Goal: Communication & Community: Share content

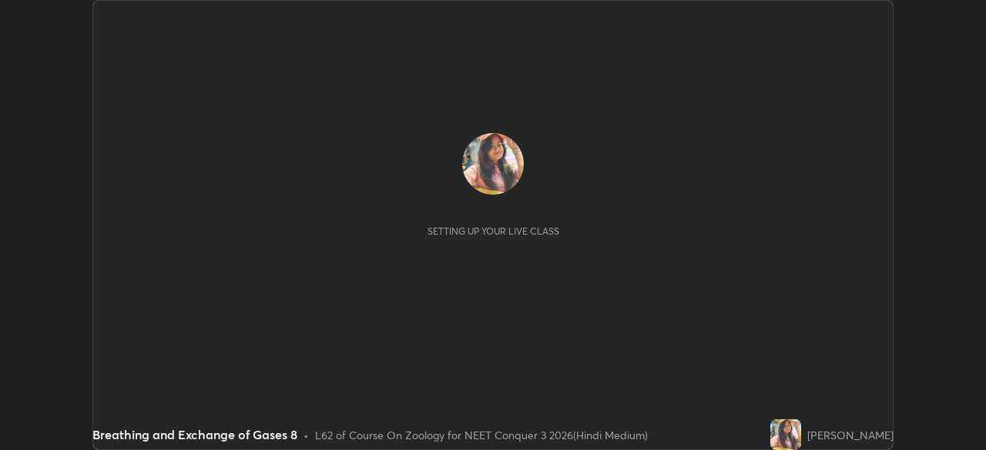
scroll to position [450, 985]
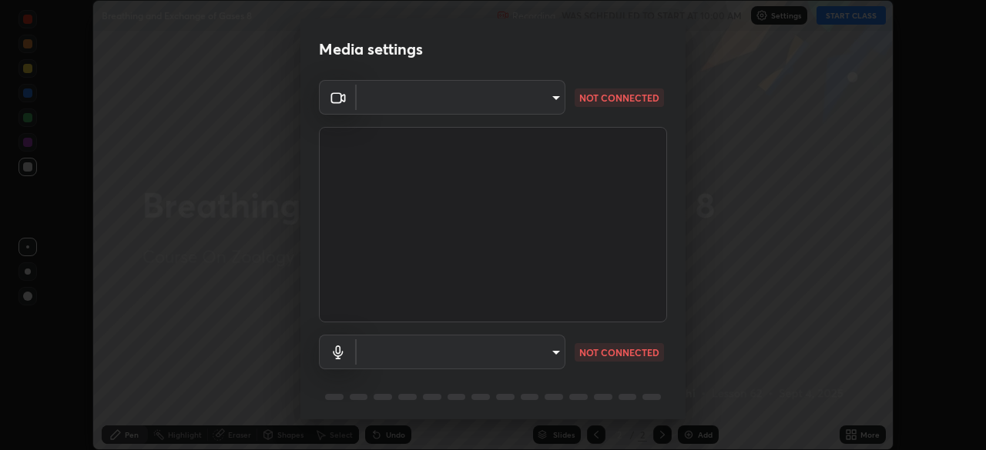
click at [553, 357] on body "Erase all Breathing and Exchange of Gases 8 Recording WAS SCHEDULED TO START AT…" at bounding box center [493, 225] width 986 height 450
type input "fc38be1871f717ddc8e1b512eadbf63495b763d4820be899b5c927fedf8d93a0"
type input "communications"
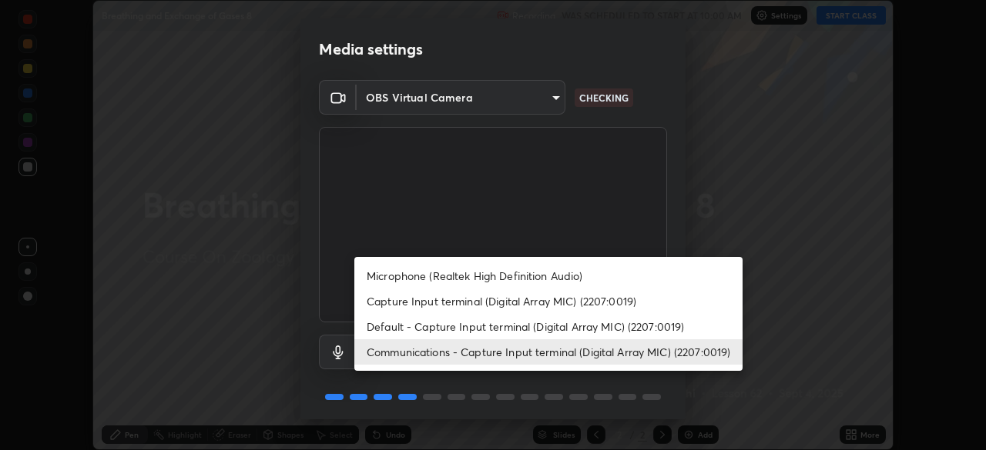
click at [483, 353] on li "Communications - Capture Input terminal (Digital Array MIC) (2207:0019)" at bounding box center [548, 352] width 388 height 25
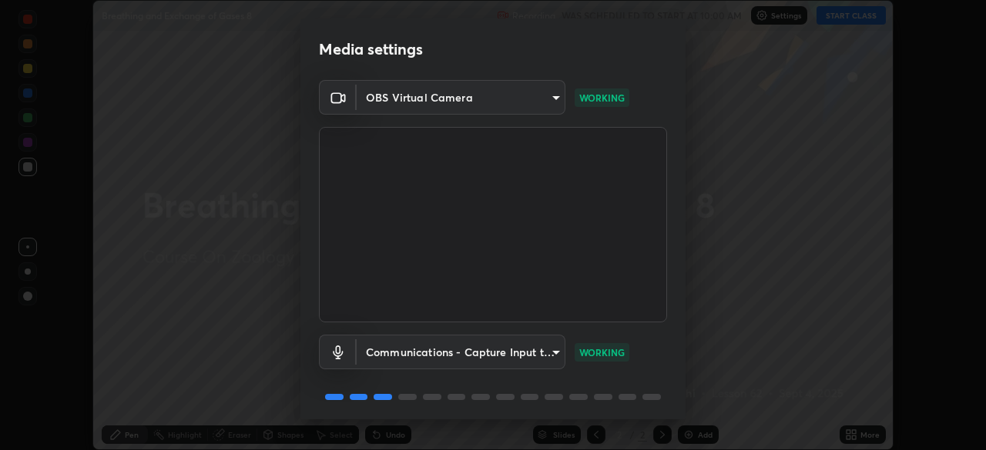
scroll to position [55, 0]
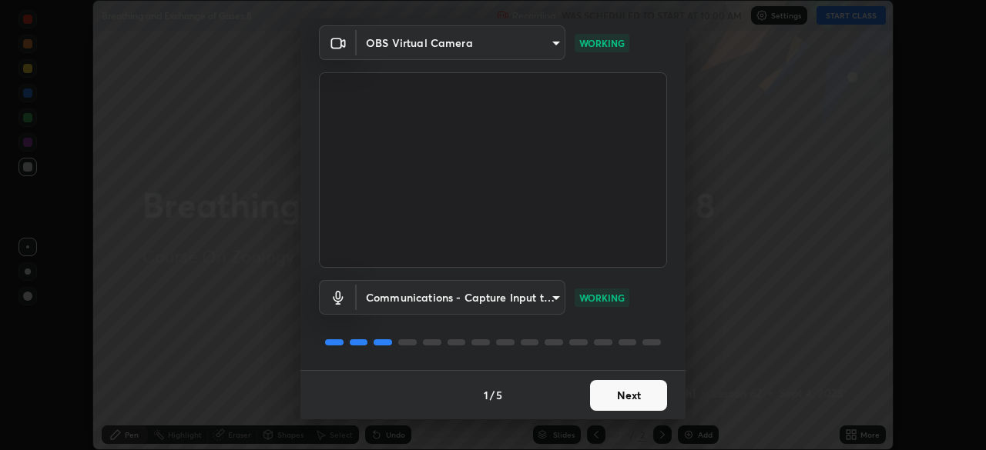
click at [618, 399] on button "Next" at bounding box center [628, 395] width 77 height 31
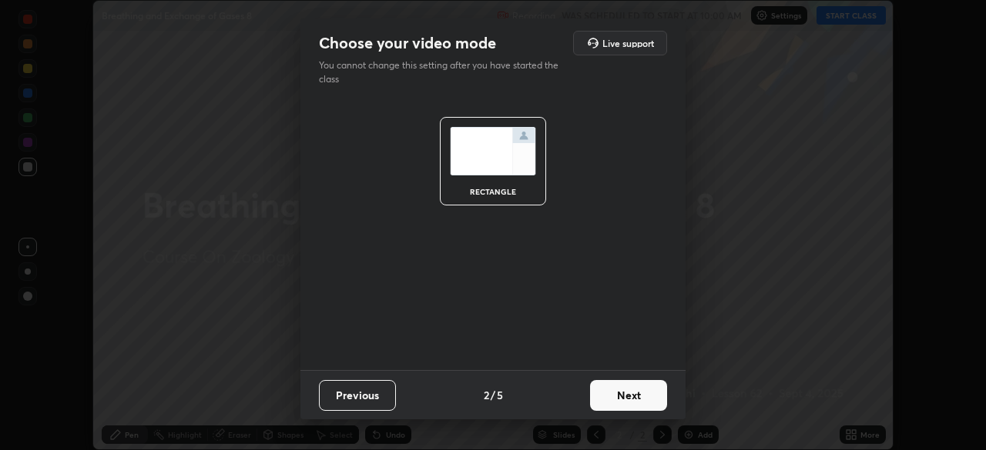
click at [617, 399] on button "Next" at bounding box center [628, 395] width 77 height 31
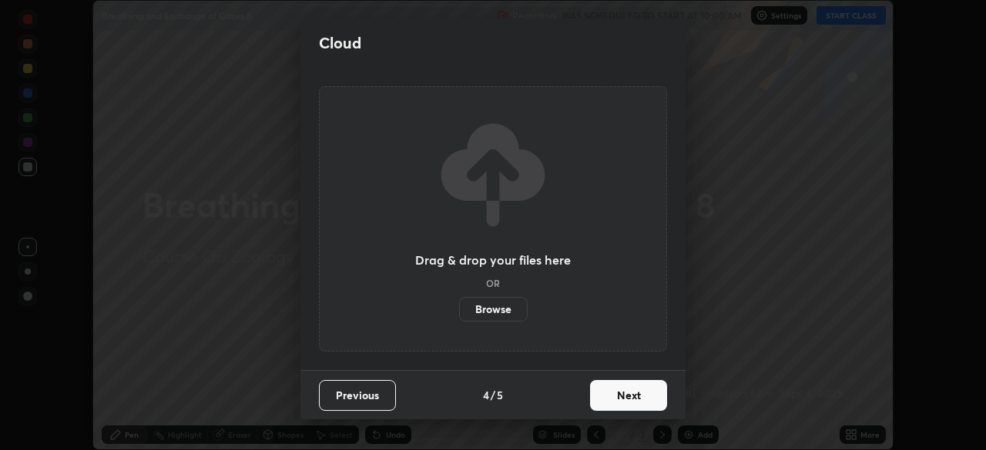
click at [615, 401] on button "Next" at bounding box center [628, 395] width 77 height 31
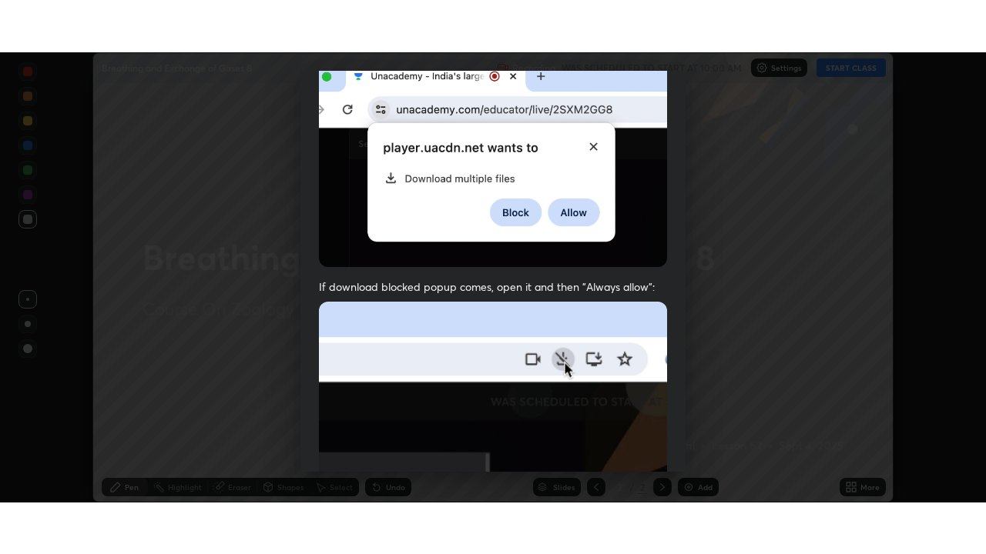
scroll to position [369, 0]
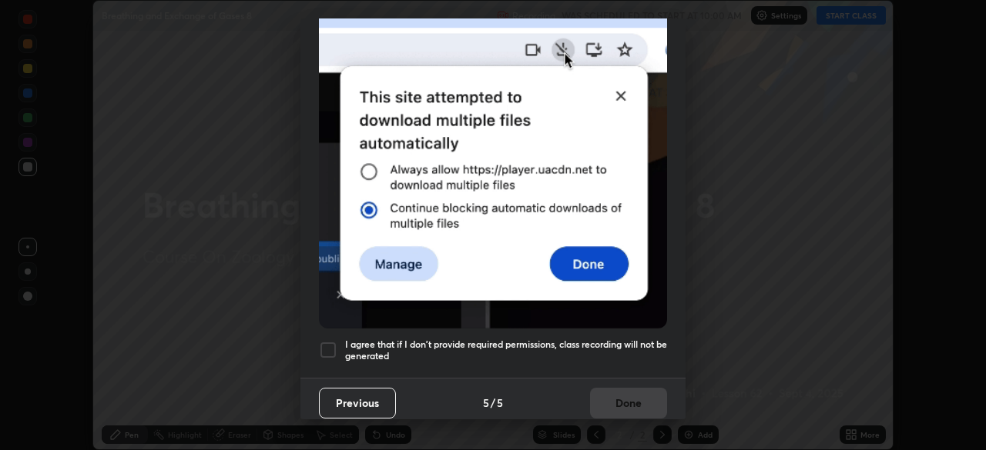
click at [327, 350] on div at bounding box center [328, 350] width 18 height 18
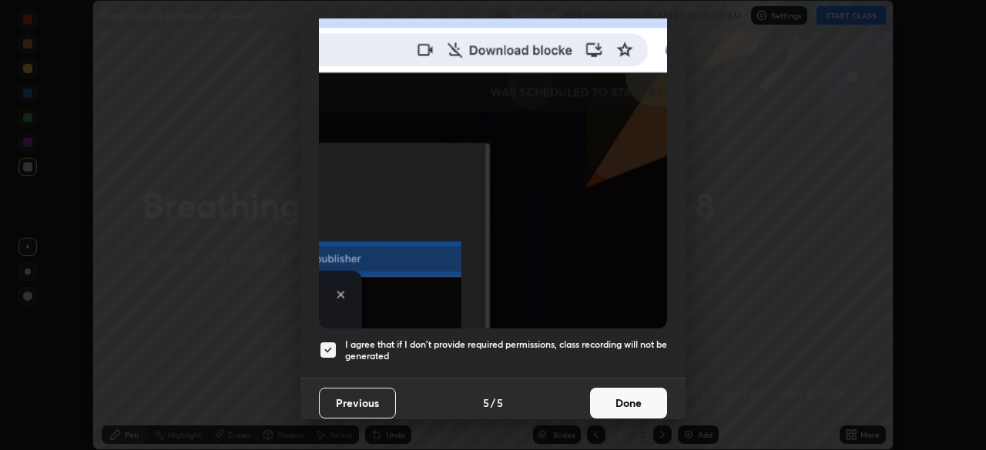
click at [622, 407] on button "Done" at bounding box center [628, 403] width 77 height 31
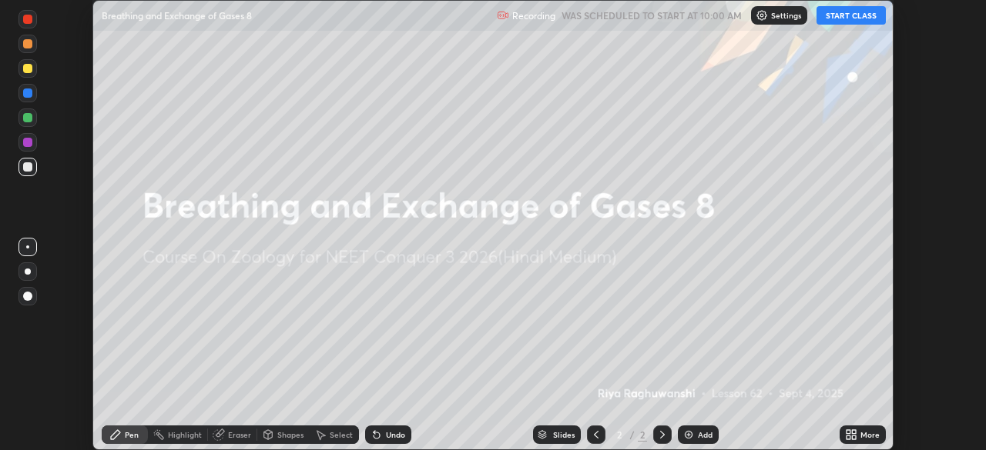
click at [830, 15] on button "START CLASS" at bounding box center [850, 15] width 69 height 18
click at [658, 430] on icon at bounding box center [662, 435] width 12 height 12
click at [849, 432] on icon at bounding box center [848, 432] width 4 height 4
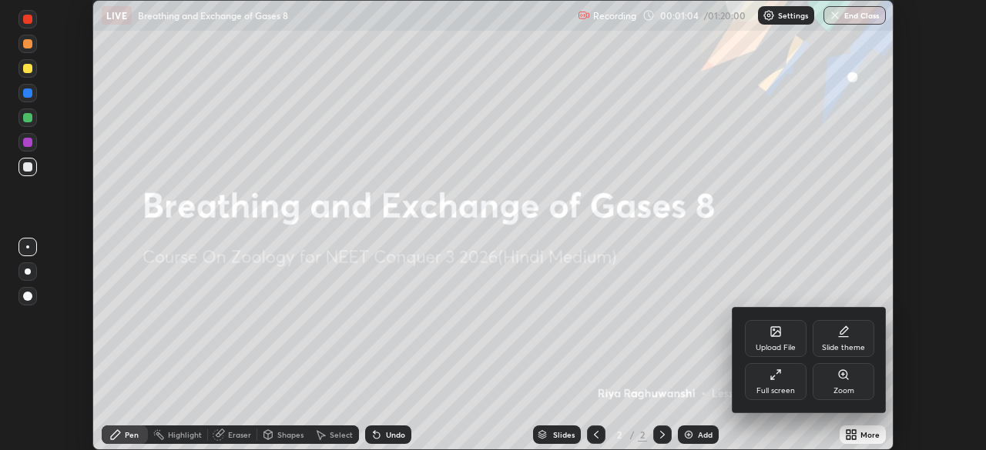
click at [768, 347] on div "Upload File" at bounding box center [775, 348] width 40 height 8
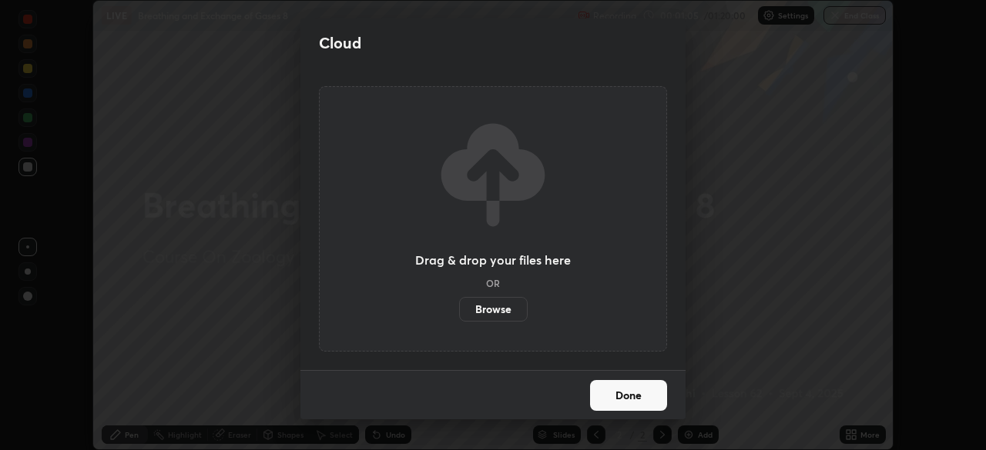
click at [501, 312] on label "Browse" at bounding box center [493, 309] width 69 height 25
click at [459, 312] on input "Browse" at bounding box center [459, 309] width 0 height 25
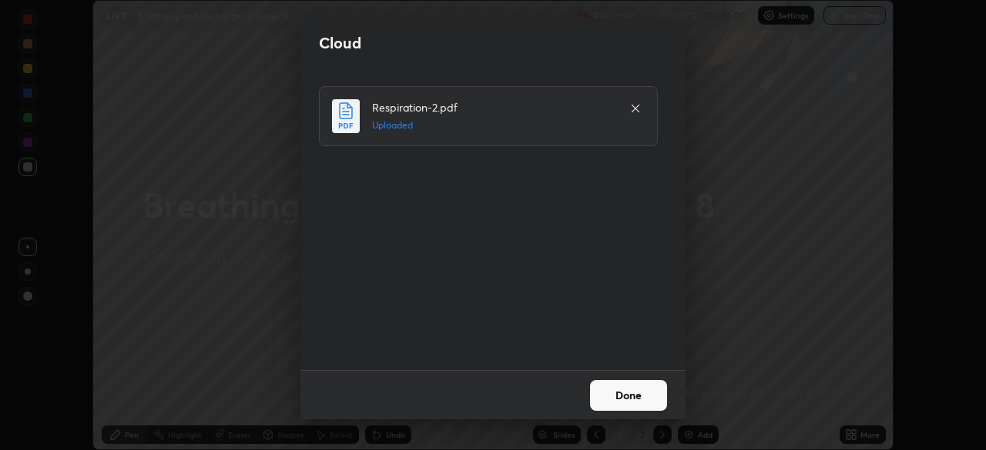
click at [617, 398] on button "Done" at bounding box center [628, 395] width 77 height 31
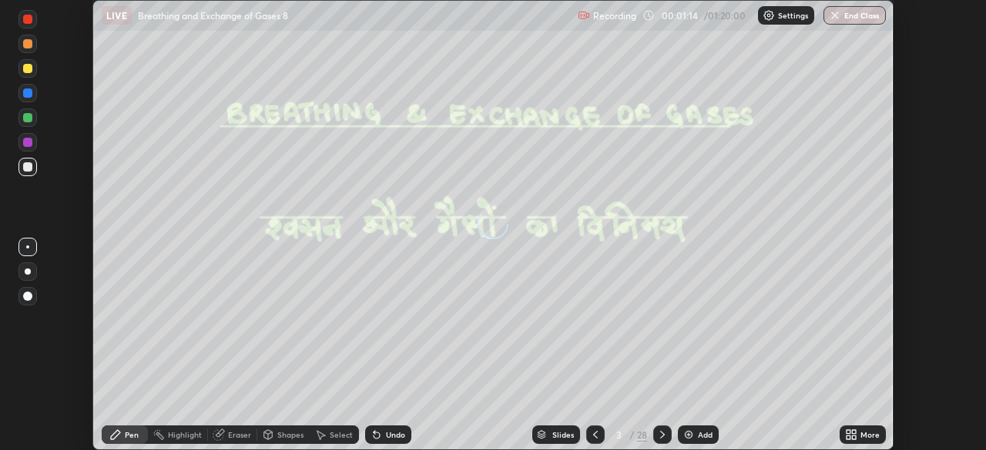
click at [846, 438] on icon at bounding box center [848, 438] width 4 height 4
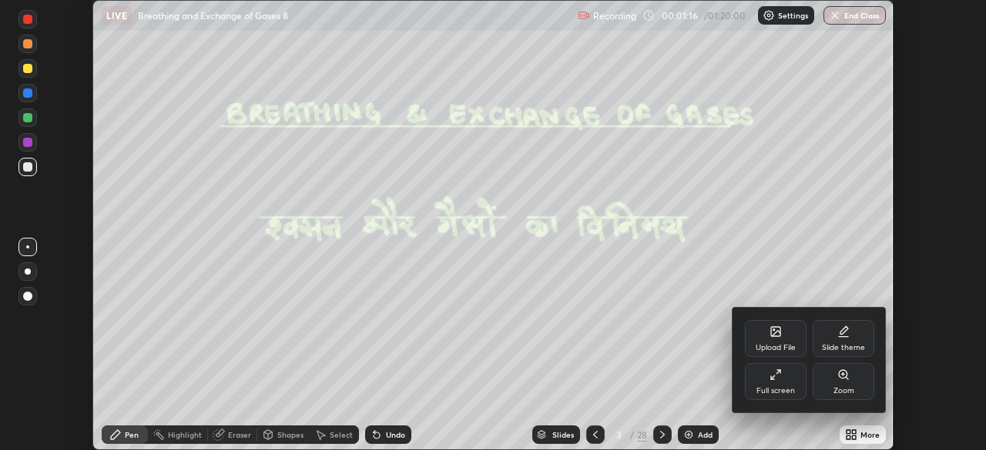
click at [775, 383] on div "Full screen" at bounding box center [776, 381] width 62 height 37
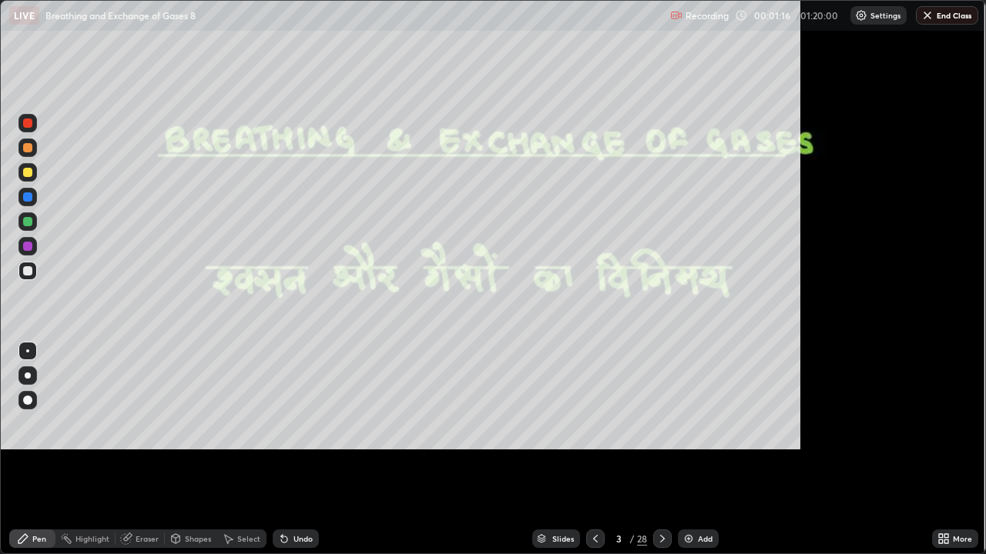
scroll to position [554, 986]
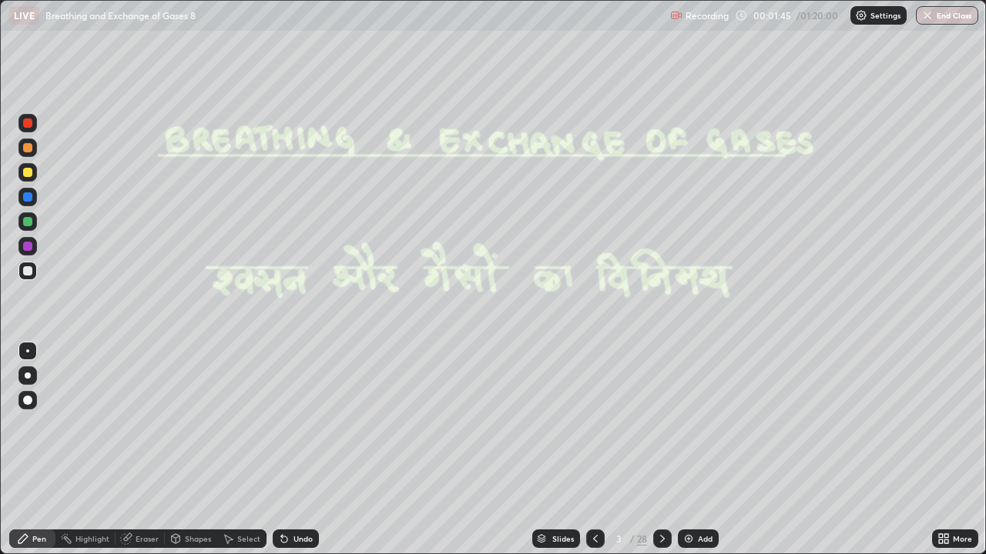
click at [544, 450] on icon at bounding box center [541, 538] width 9 height 9
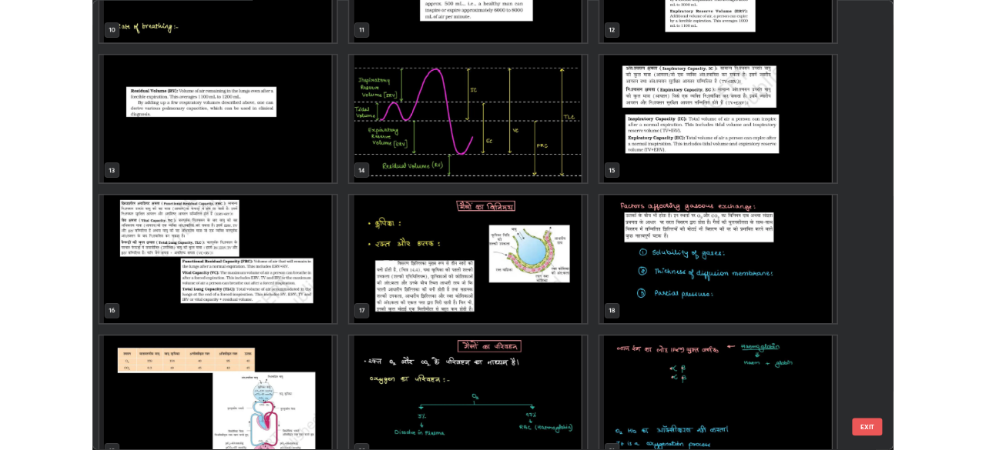
scroll to position [671, 0]
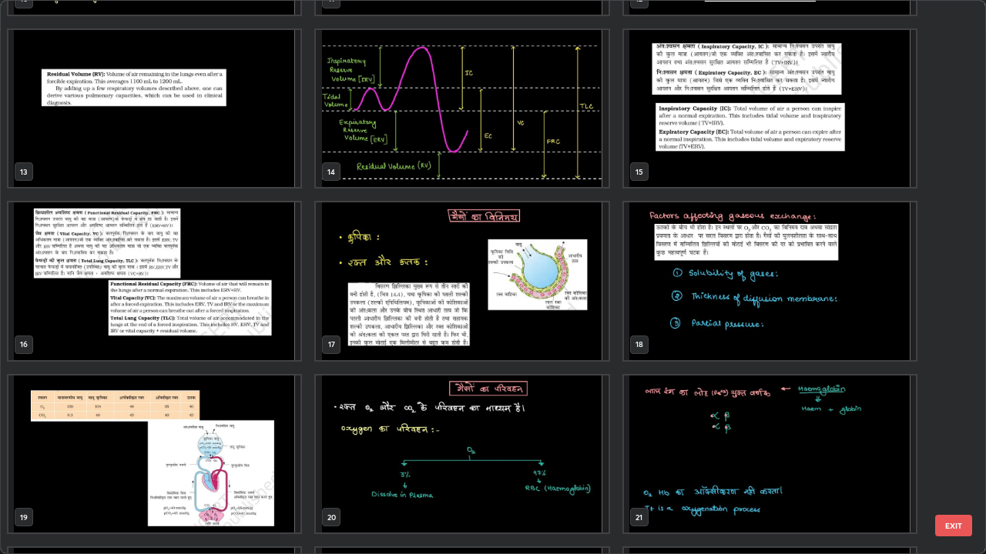
click at [385, 450] on img "grid" at bounding box center [462, 455] width 292 height 158
click at [381, 450] on img "grid" at bounding box center [462, 455] width 292 height 158
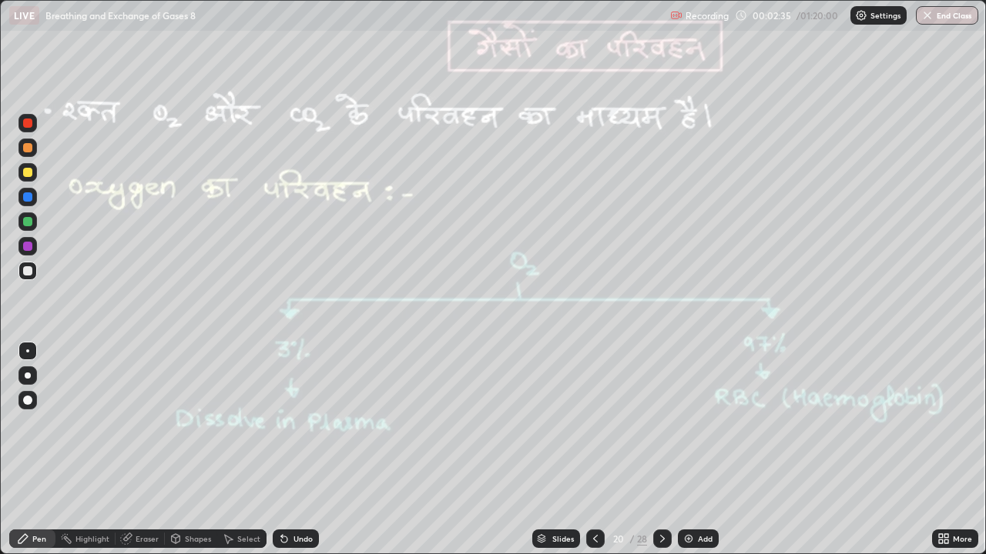
click at [654, 450] on div at bounding box center [662, 539] width 18 height 18
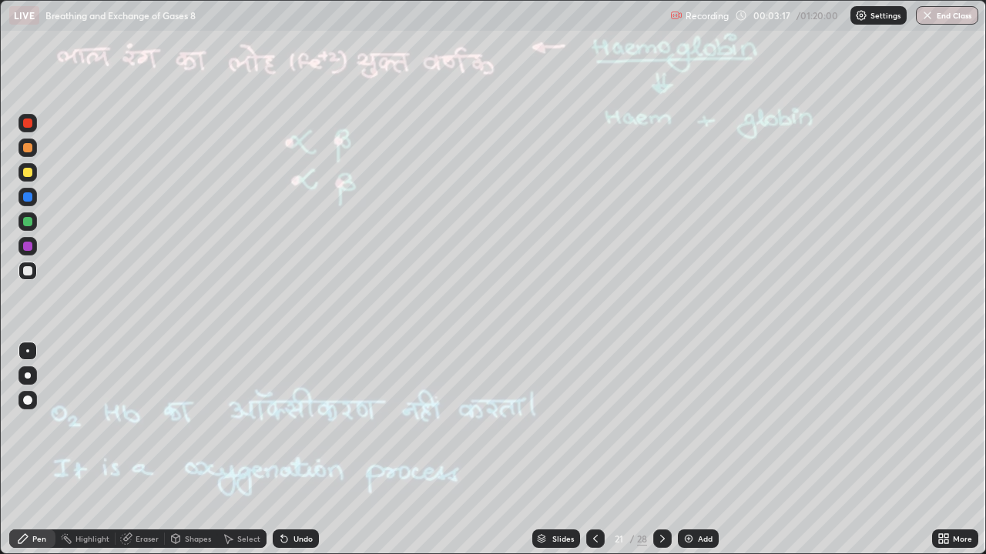
click at [658, 450] on icon at bounding box center [662, 539] width 12 height 12
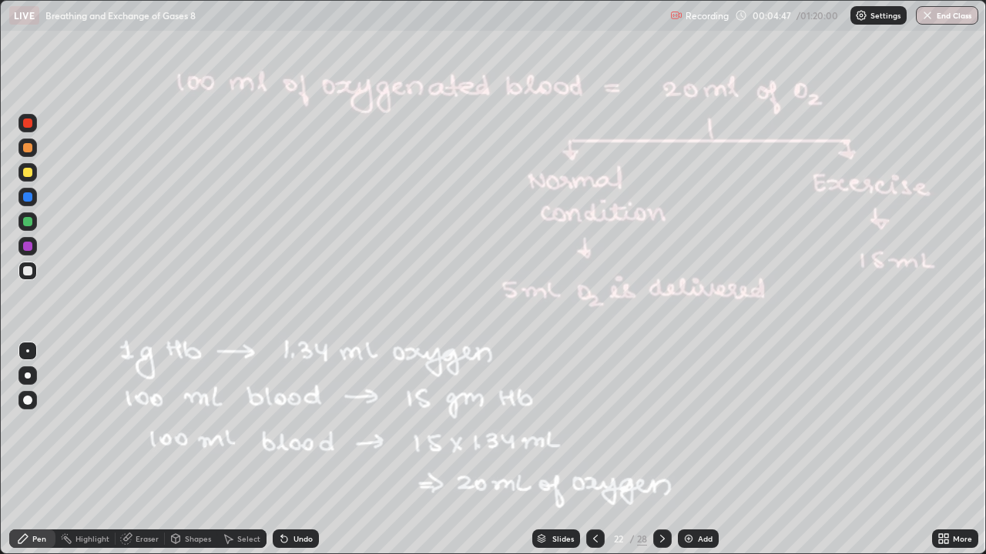
click at [661, 450] on icon at bounding box center [662, 539] width 12 height 12
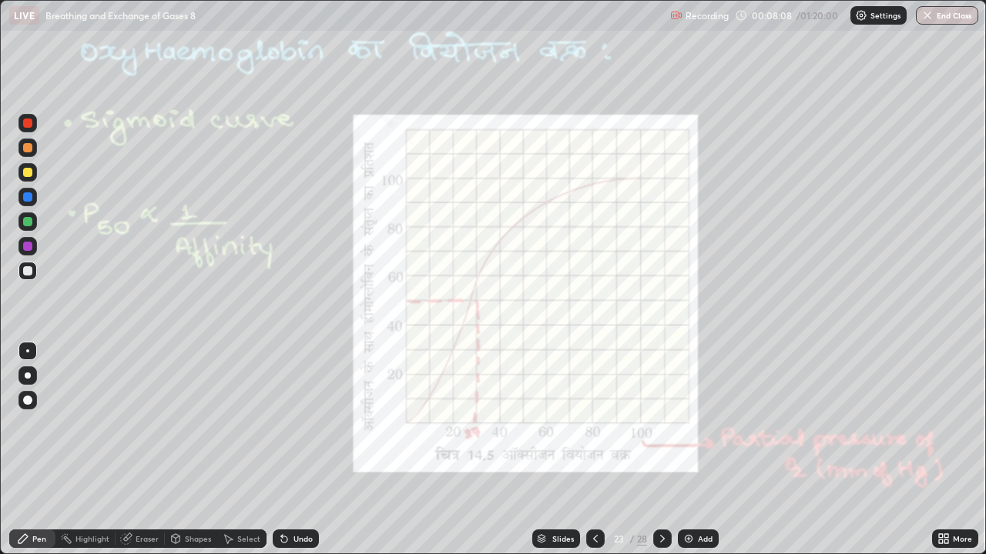
click at [35, 272] on div at bounding box center [27, 271] width 18 height 18
click at [28, 375] on div at bounding box center [28, 376] width 6 height 6
click at [661, 450] on icon at bounding box center [662, 539] width 12 height 12
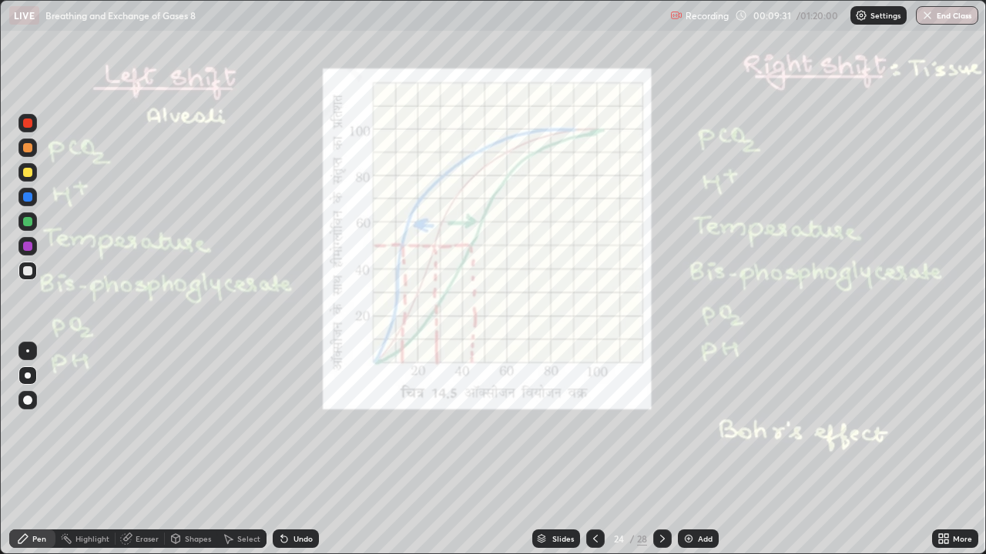
click at [24, 125] on div at bounding box center [27, 123] width 9 height 9
click at [35, 272] on div at bounding box center [27, 271] width 18 height 18
click at [592, 450] on icon at bounding box center [595, 539] width 12 height 12
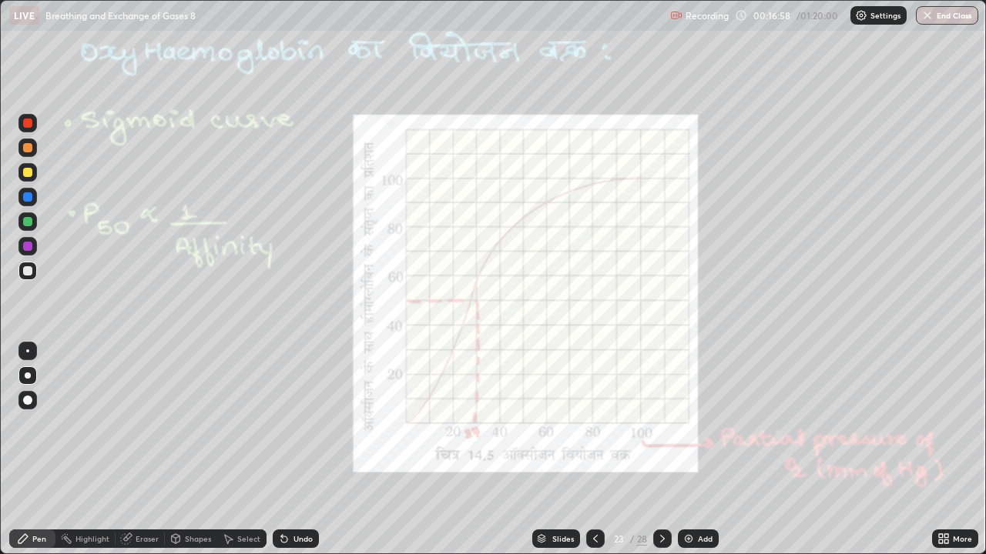
click at [660, 450] on icon at bounding box center [662, 539] width 5 height 8
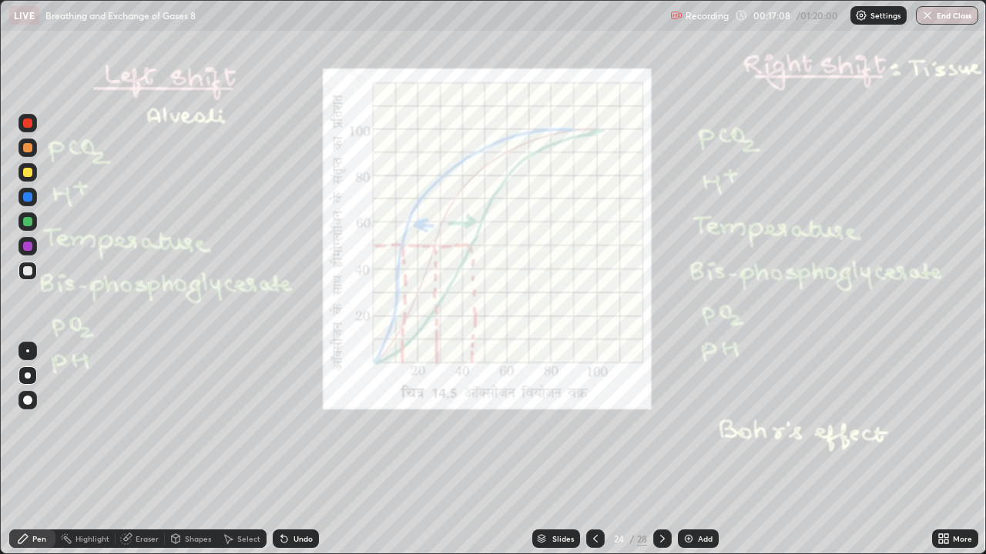
click at [28, 271] on div at bounding box center [27, 270] width 9 height 9
click at [28, 352] on div at bounding box center [27, 351] width 3 height 3
click at [661, 450] on icon at bounding box center [662, 539] width 12 height 12
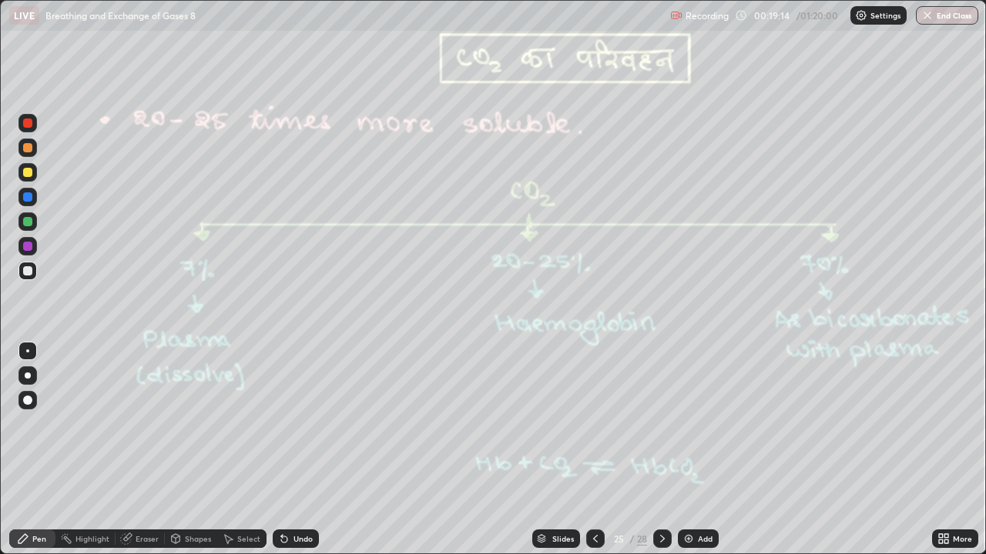
click at [664, 450] on div at bounding box center [662, 539] width 18 height 18
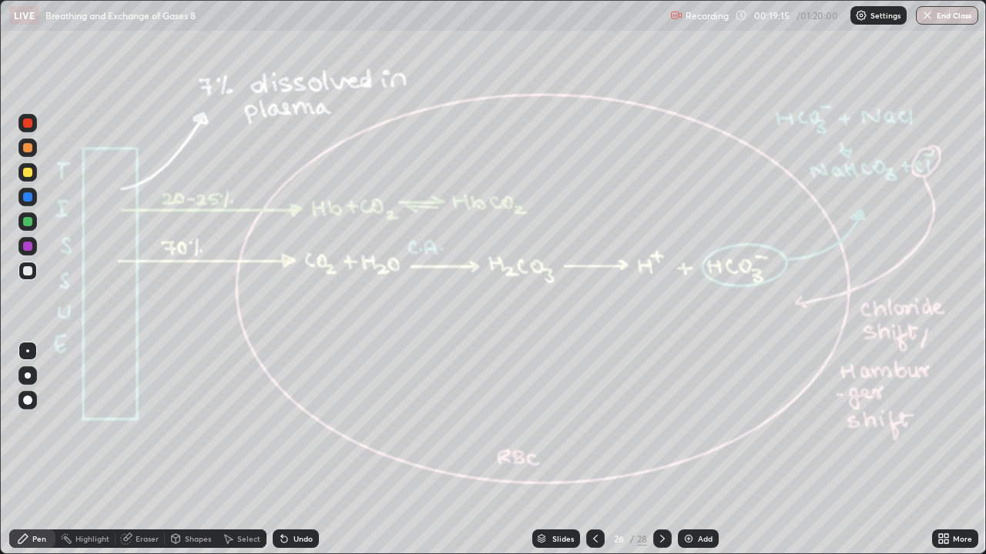
click at [600, 450] on div at bounding box center [595, 539] width 18 height 18
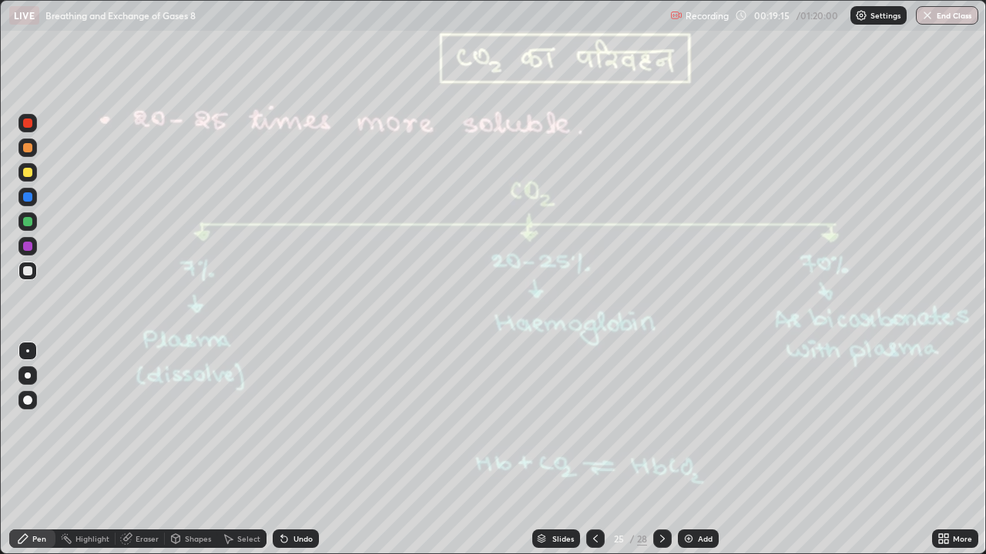
click at [593, 450] on icon at bounding box center [595, 539] width 5 height 8
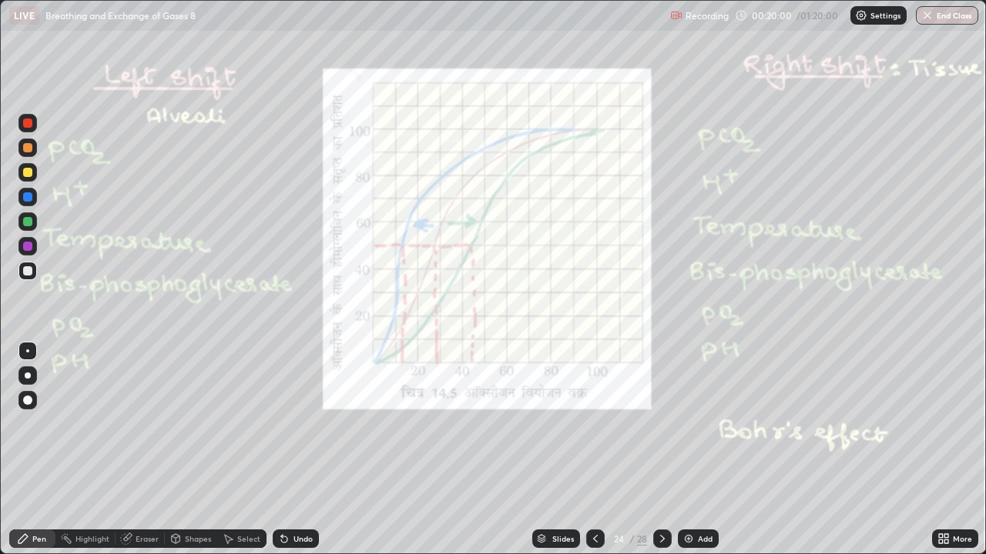
click at [663, 450] on icon at bounding box center [662, 539] width 12 height 12
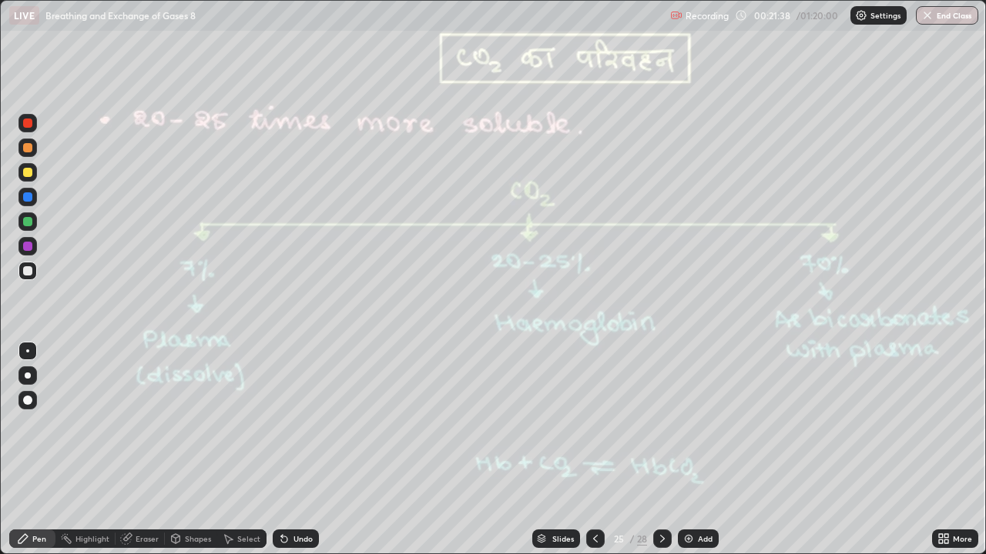
click at [28, 272] on div at bounding box center [27, 270] width 9 height 9
click at [286, 450] on div "Undo" at bounding box center [296, 539] width 46 height 18
click at [27, 199] on div at bounding box center [27, 197] width 9 height 9
click at [282, 450] on icon at bounding box center [284, 540] width 6 height 6
click at [283, 450] on div "Undo" at bounding box center [296, 539] width 46 height 18
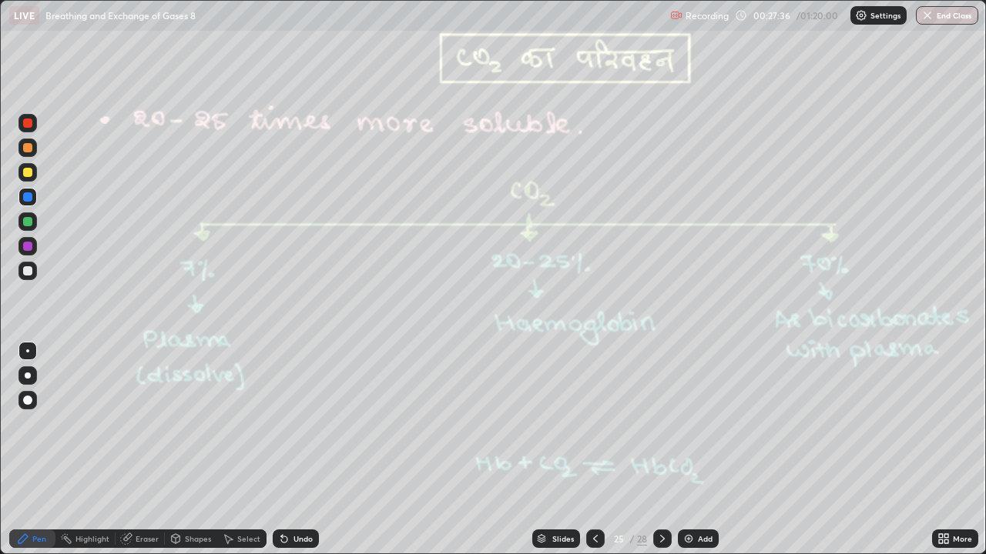
click at [656, 450] on div at bounding box center [662, 539] width 18 height 18
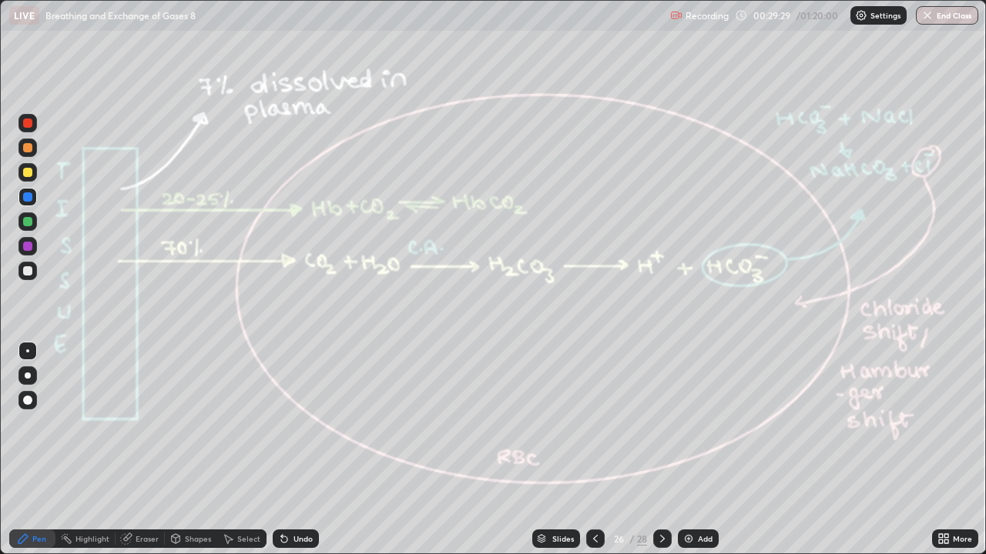
click at [25, 173] on div at bounding box center [27, 172] width 9 height 9
click at [661, 450] on icon at bounding box center [662, 539] width 12 height 12
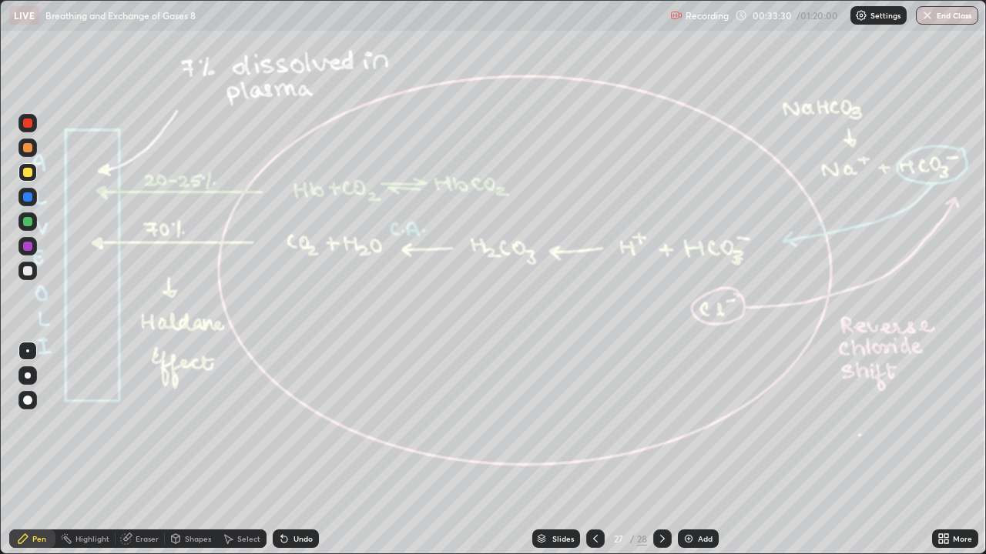
click at [290, 450] on div "Undo" at bounding box center [296, 539] width 46 height 18
click at [148, 450] on div "Eraser" at bounding box center [147, 539] width 23 height 8
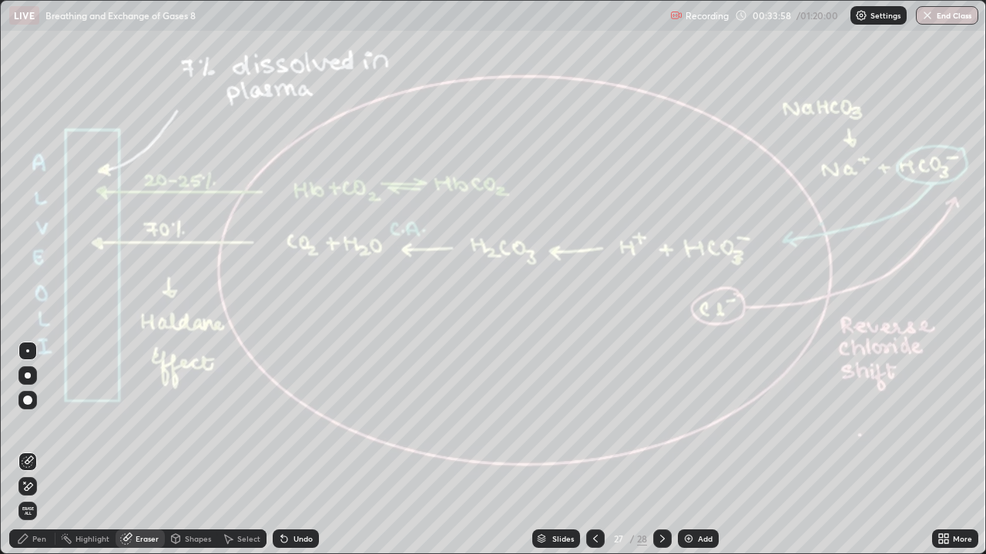
click at [596, 450] on icon at bounding box center [595, 539] width 12 height 12
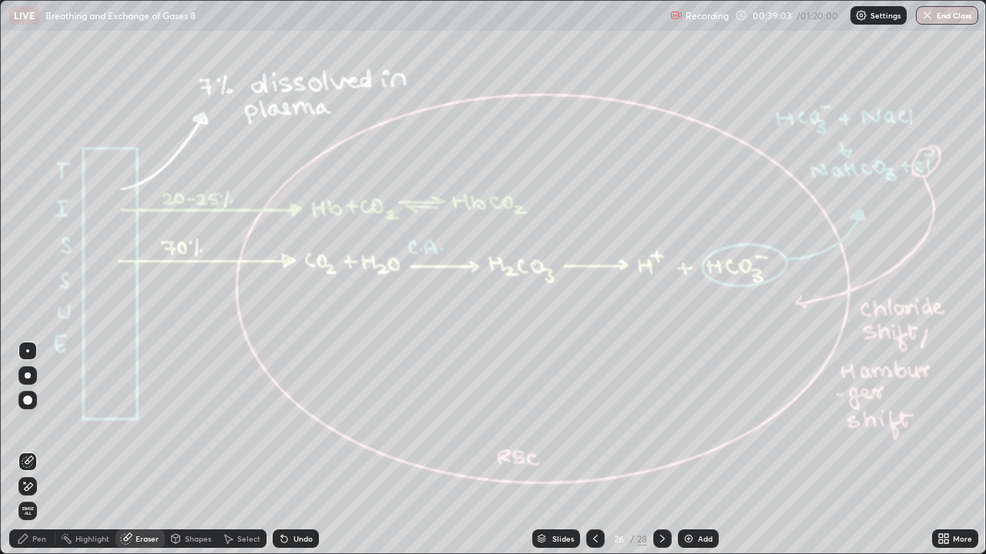
click at [661, 450] on icon at bounding box center [662, 539] width 12 height 12
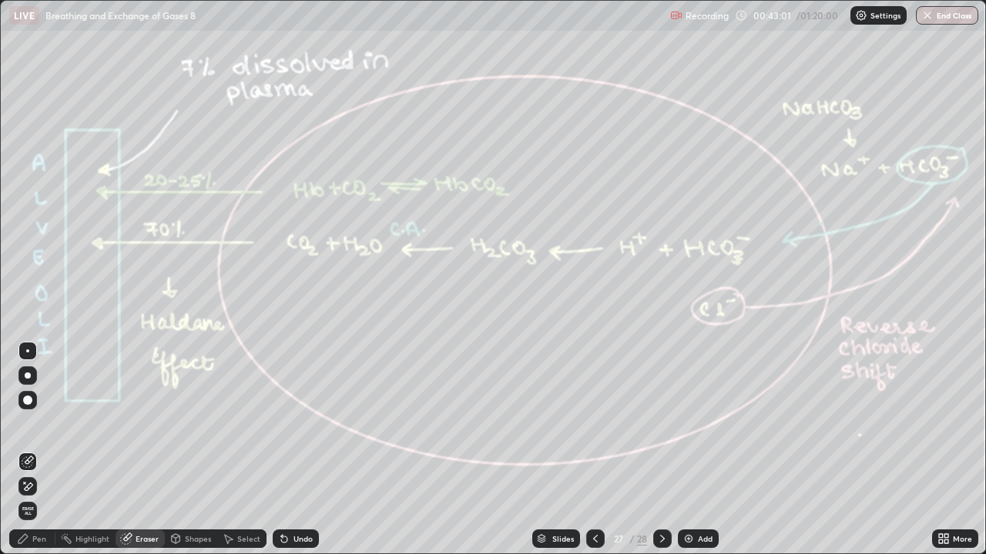
click at [594, 450] on icon at bounding box center [595, 539] width 12 height 12
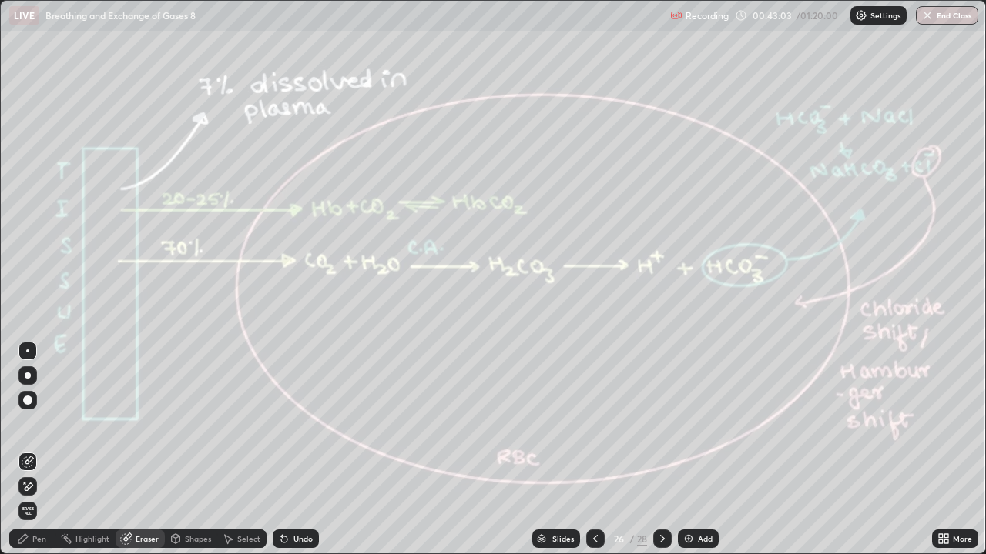
click at [661, 450] on icon at bounding box center [662, 539] width 12 height 12
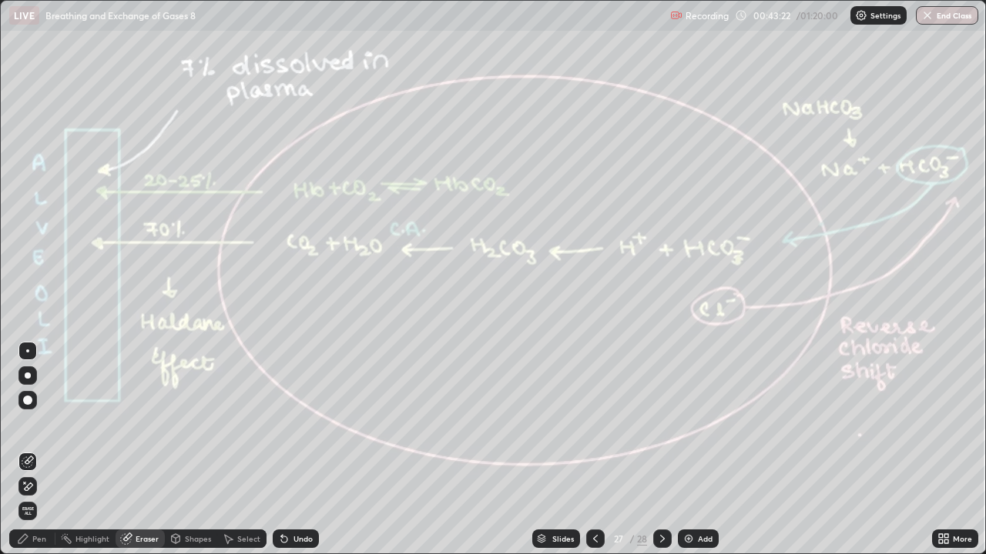
click at [661, 450] on icon at bounding box center [662, 539] width 12 height 12
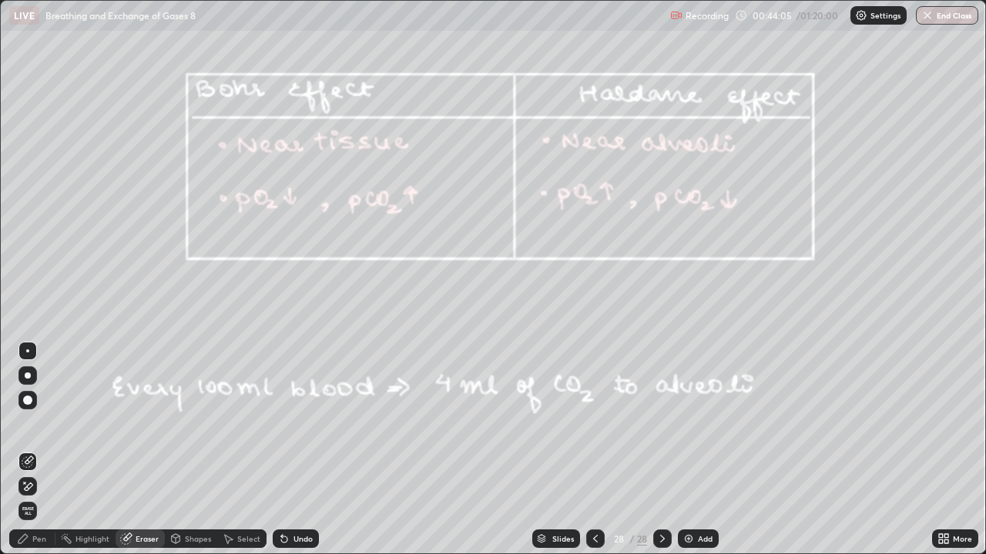
click at [28, 351] on div at bounding box center [27, 351] width 3 height 3
click at [25, 377] on div at bounding box center [28, 376] width 6 height 6
click at [35, 450] on div "Pen" at bounding box center [39, 539] width 14 height 8
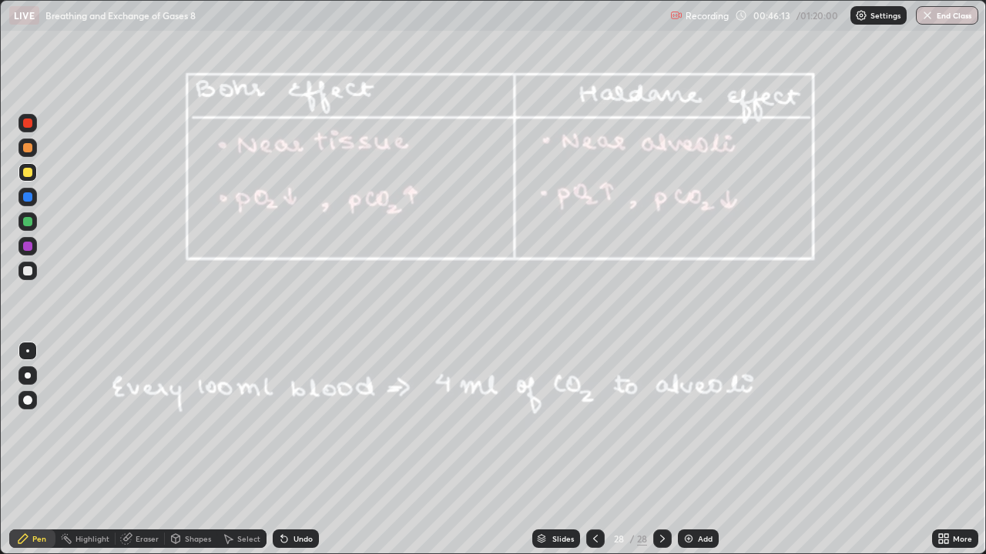
click at [947, 450] on icon at bounding box center [946, 542] width 4 height 4
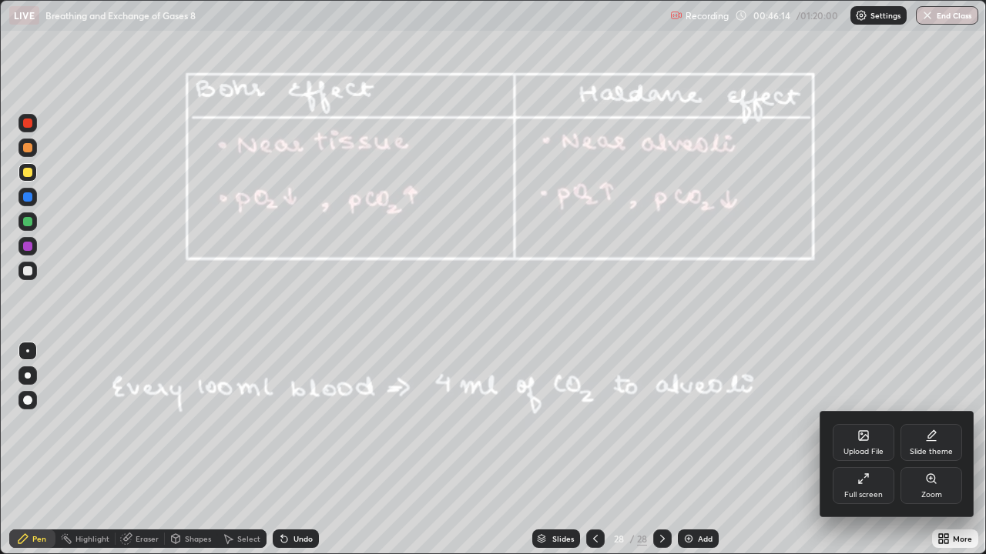
click at [861, 448] on div "Upload File" at bounding box center [863, 452] width 40 height 8
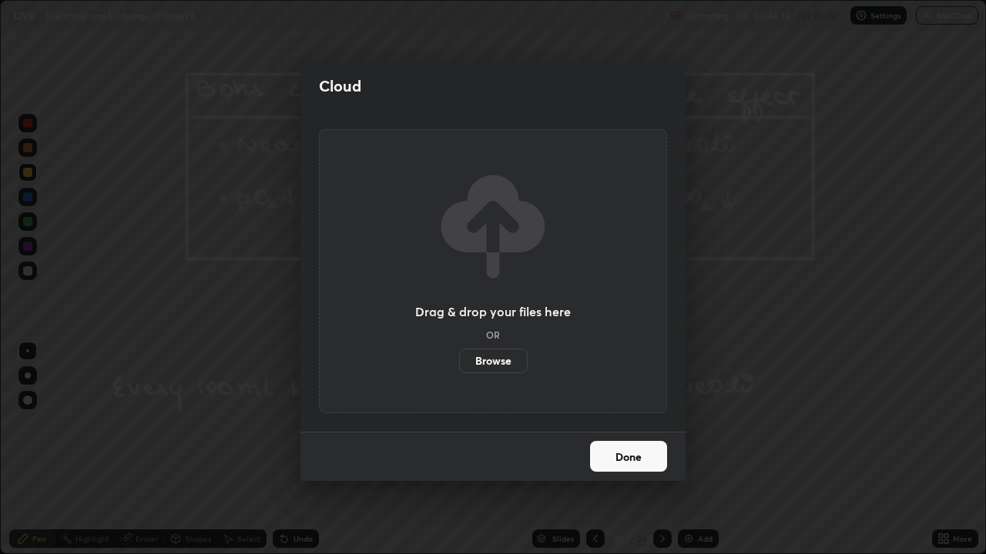
click at [488, 358] on label "Browse" at bounding box center [493, 361] width 69 height 25
click at [459, 358] on input "Browse" at bounding box center [459, 361] width 0 height 25
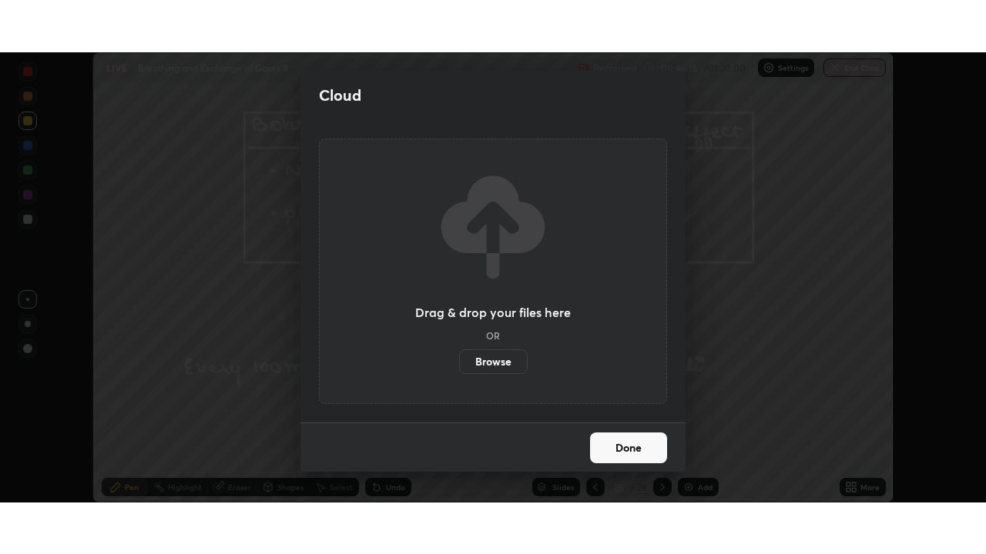
scroll to position [76556, 76021]
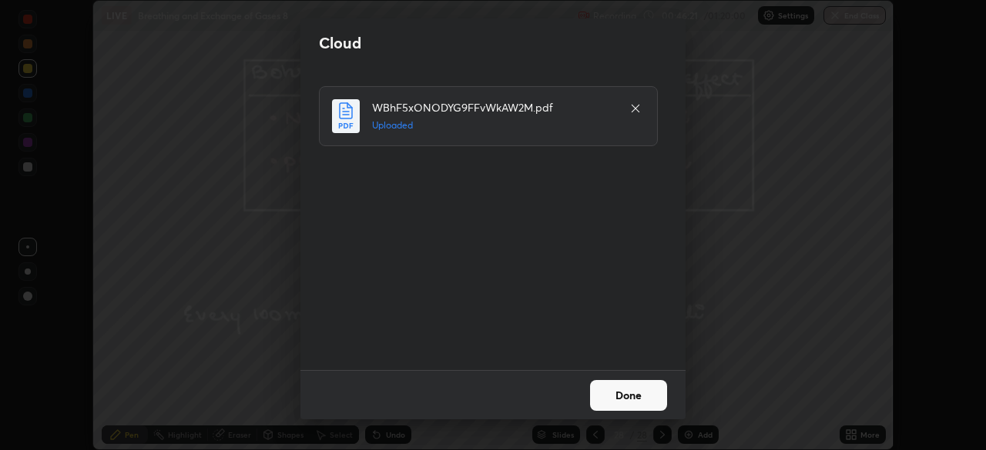
click at [625, 396] on button "Done" at bounding box center [628, 395] width 77 height 31
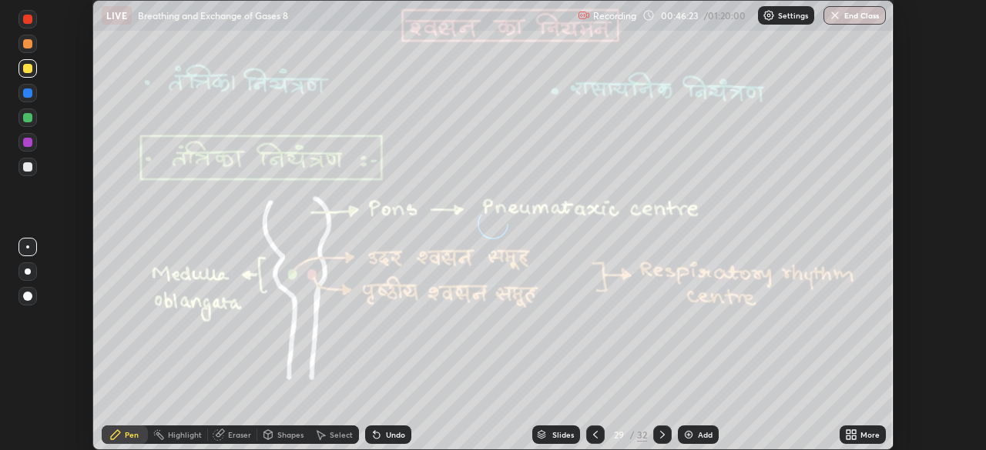
click at [856, 434] on icon at bounding box center [851, 435] width 12 height 12
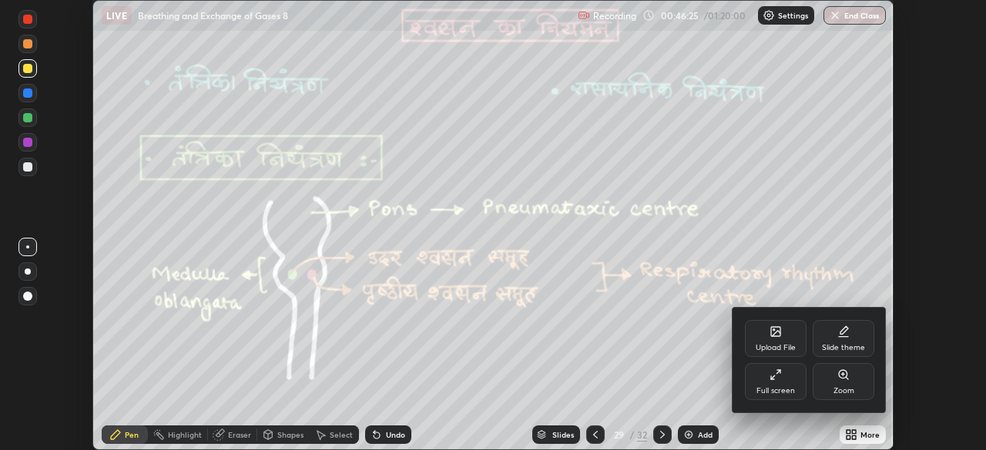
click at [775, 381] on div "Full screen" at bounding box center [776, 381] width 62 height 37
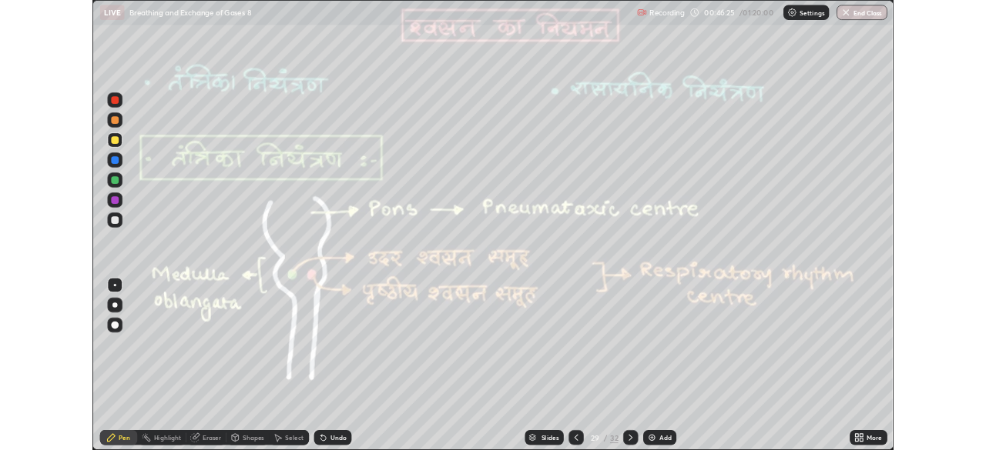
scroll to position [554, 986]
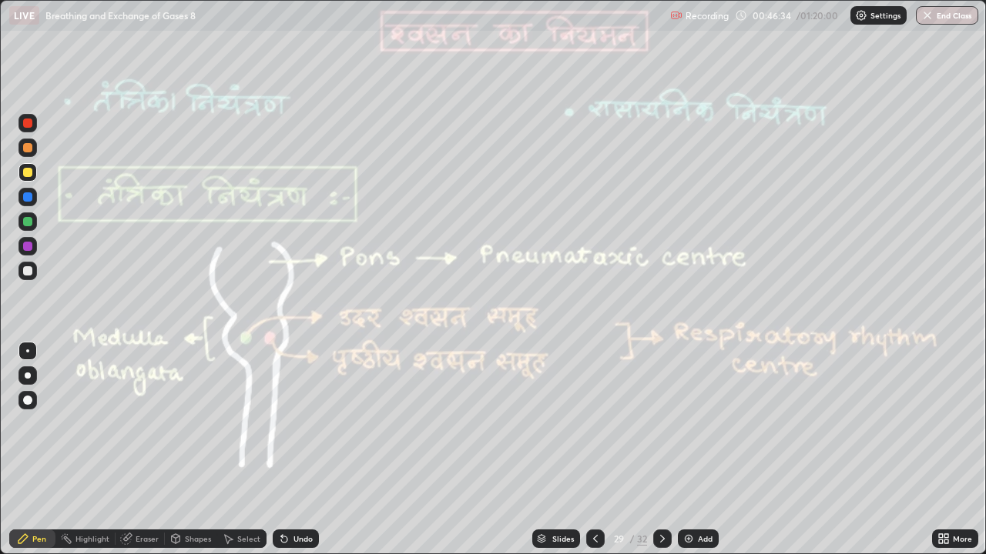
click at [28, 376] on div at bounding box center [28, 376] width 6 height 6
click at [30, 219] on div at bounding box center [27, 221] width 9 height 9
click at [28, 150] on div at bounding box center [27, 147] width 9 height 9
click at [177, 450] on icon at bounding box center [176, 538] width 8 height 9
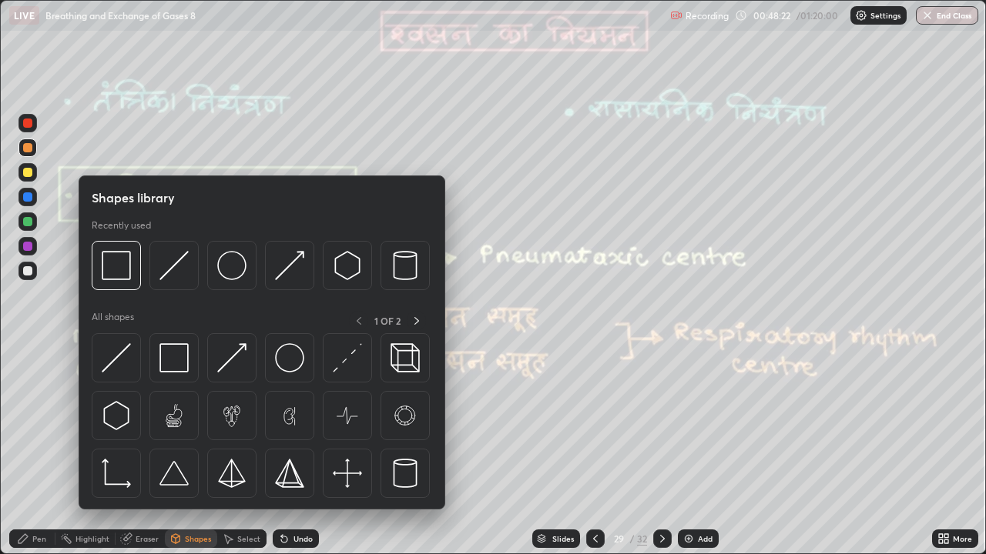
click at [140, 450] on div "Eraser" at bounding box center [147, 539] width 23 height 8
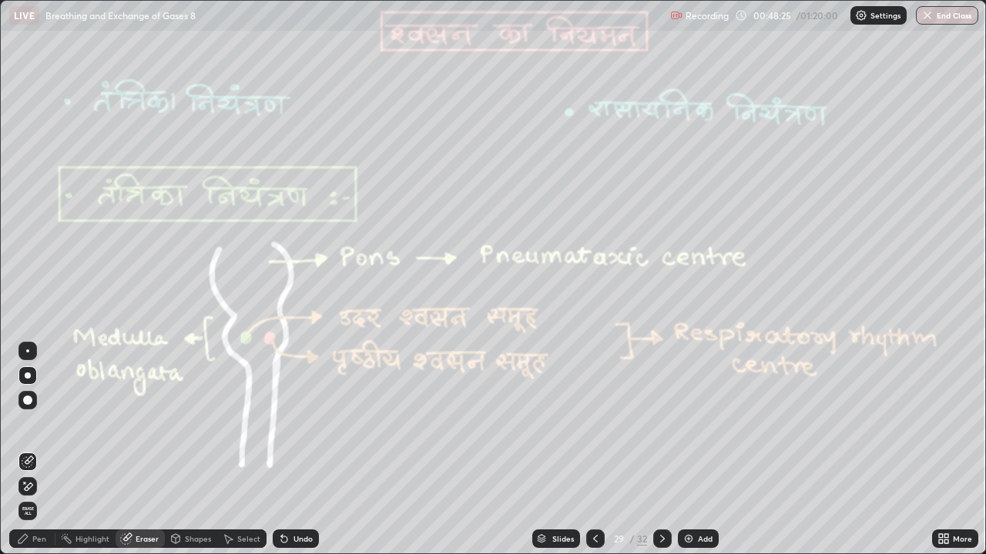
click at [40, 450] on div "Pen" at bounding box center [39, 539] width 14 height 8
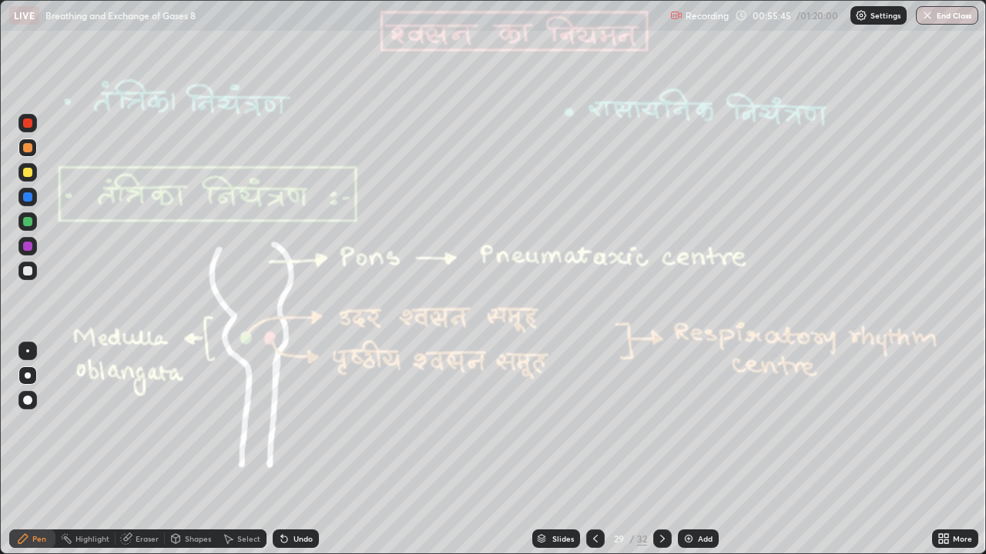
click at [661, 450] on icon at bounding box center [662, 539] width 12 height 12
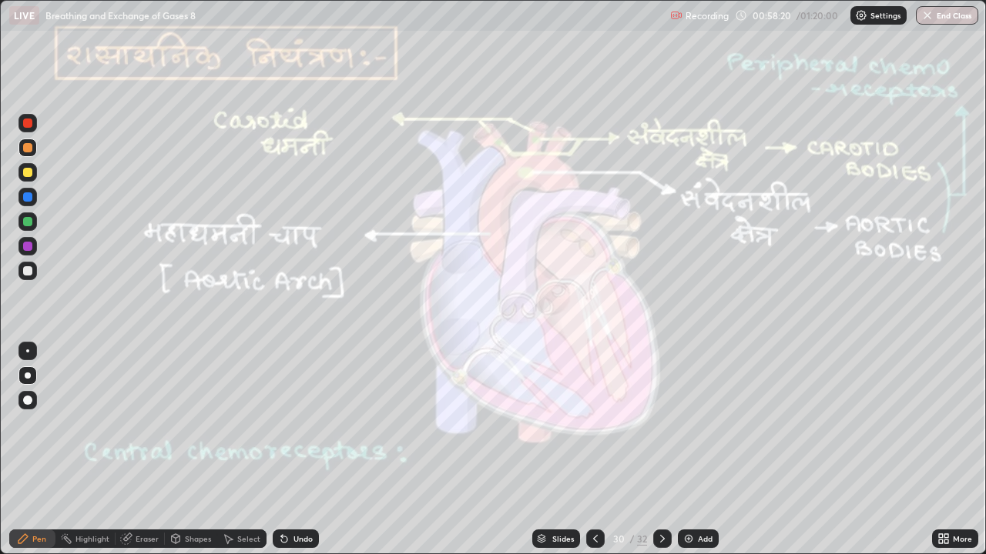
click at [293, 450] on div "Undo" at bounding box center [302, 539] width 19 height 8
click at [25, 219] on div at bounding box center [27, 221] width 9 height 9
click at [596, 450] on icon at bounding box center [595, 539] width 12 height 12
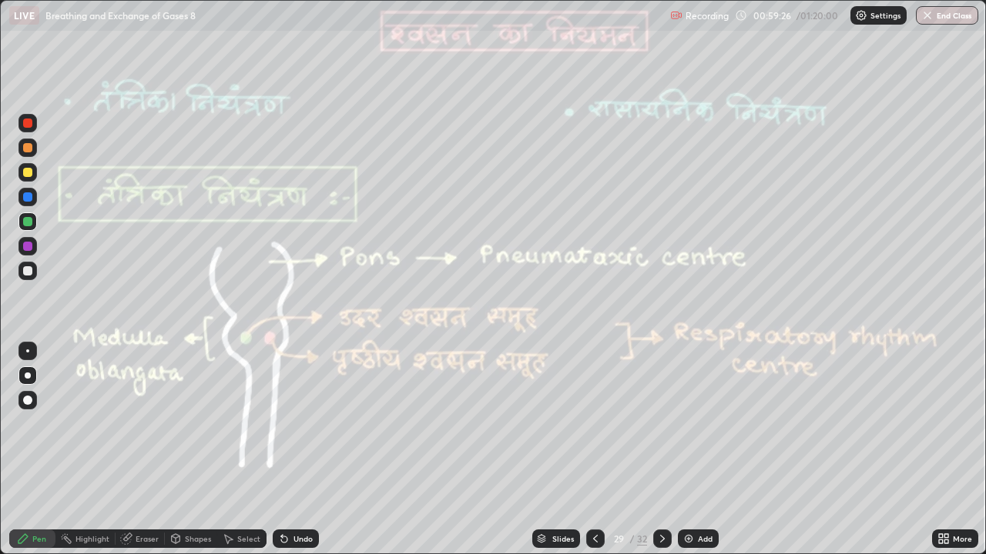
click at [656, 450] on icon at bounding box center [662, 539] width 12 height 12
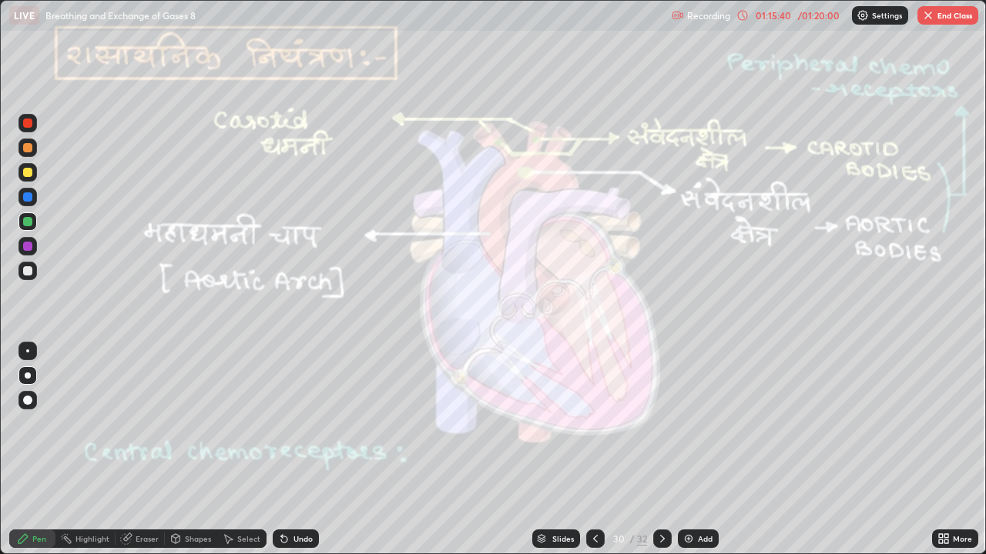
click at [925, 18] on img "button" at bounding box center [928, 15] width 12 height 12
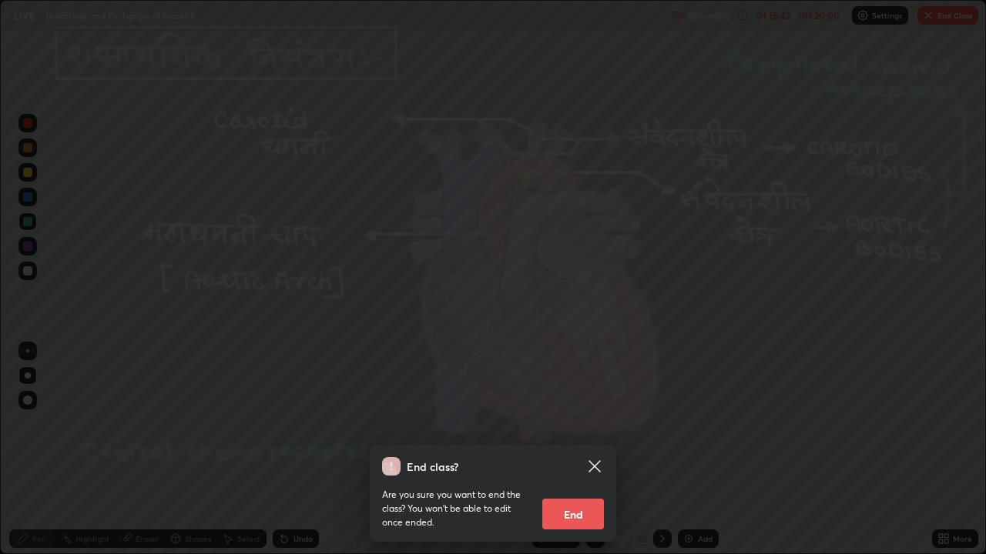
click at [569, 450] on button "End" at bounding box center [573, 514] width 62 height 31
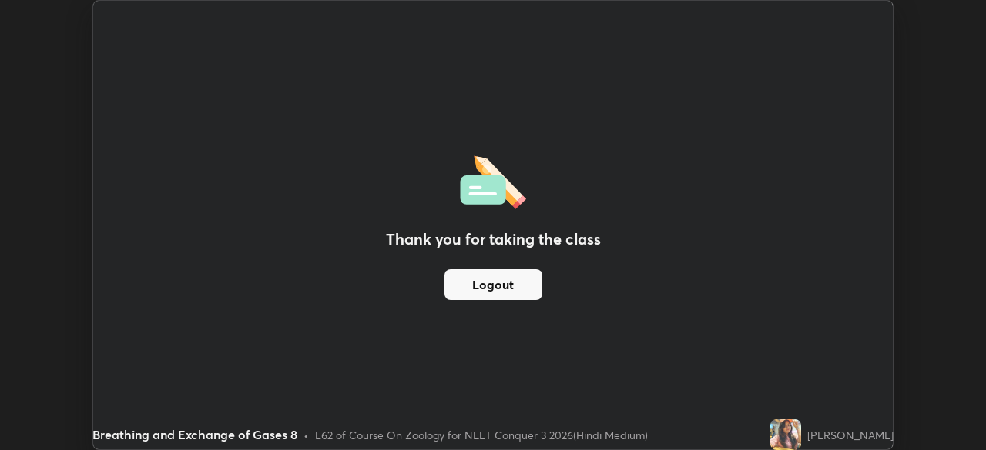
scroll to position [76556, 76021]
